Goal: Task Accomplishment & Management: Manage account settings

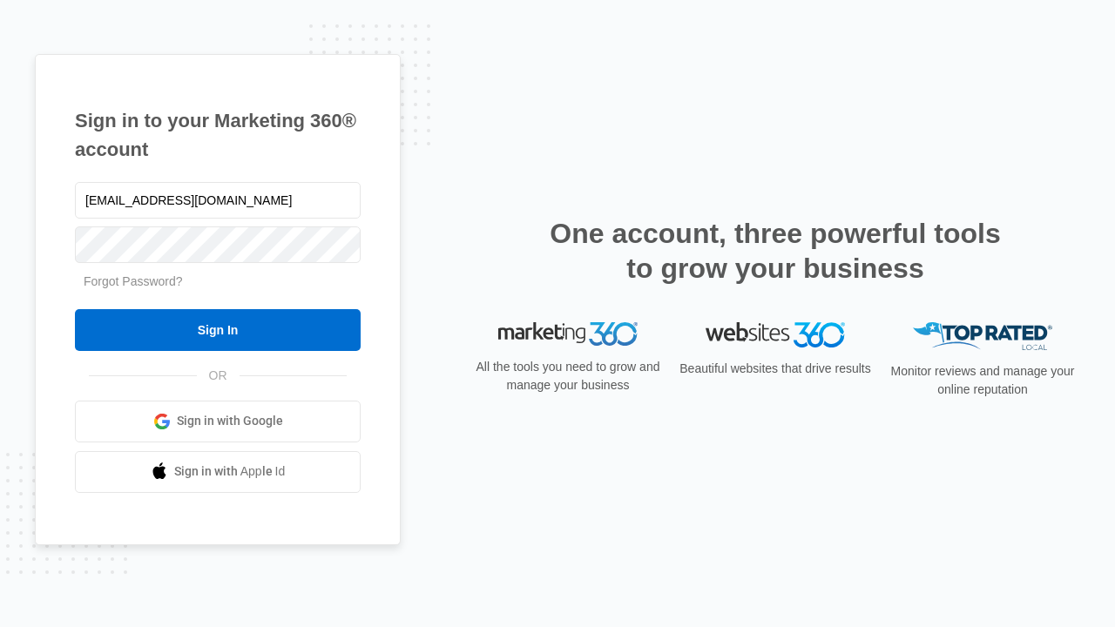
type input "[EMAIL_ADDRESS][DOMAIN_NAME]"
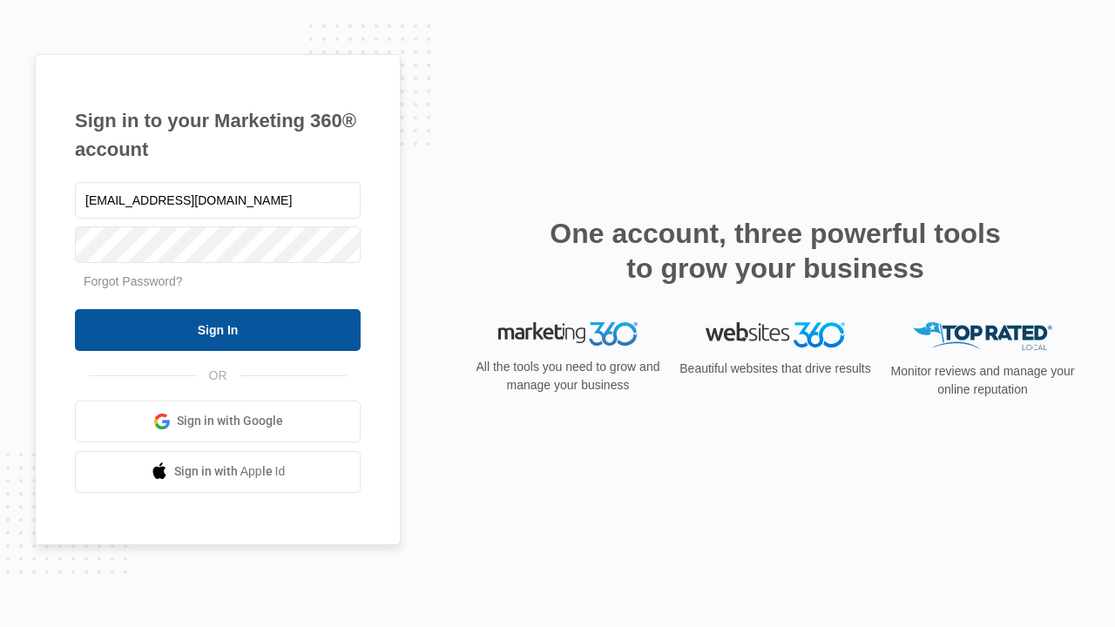
click at [218, 329] on input "Sign In" at bounding box center [218, 330] width 286 height 42
